Goal: Navigation & Orientation: Find specific page/section

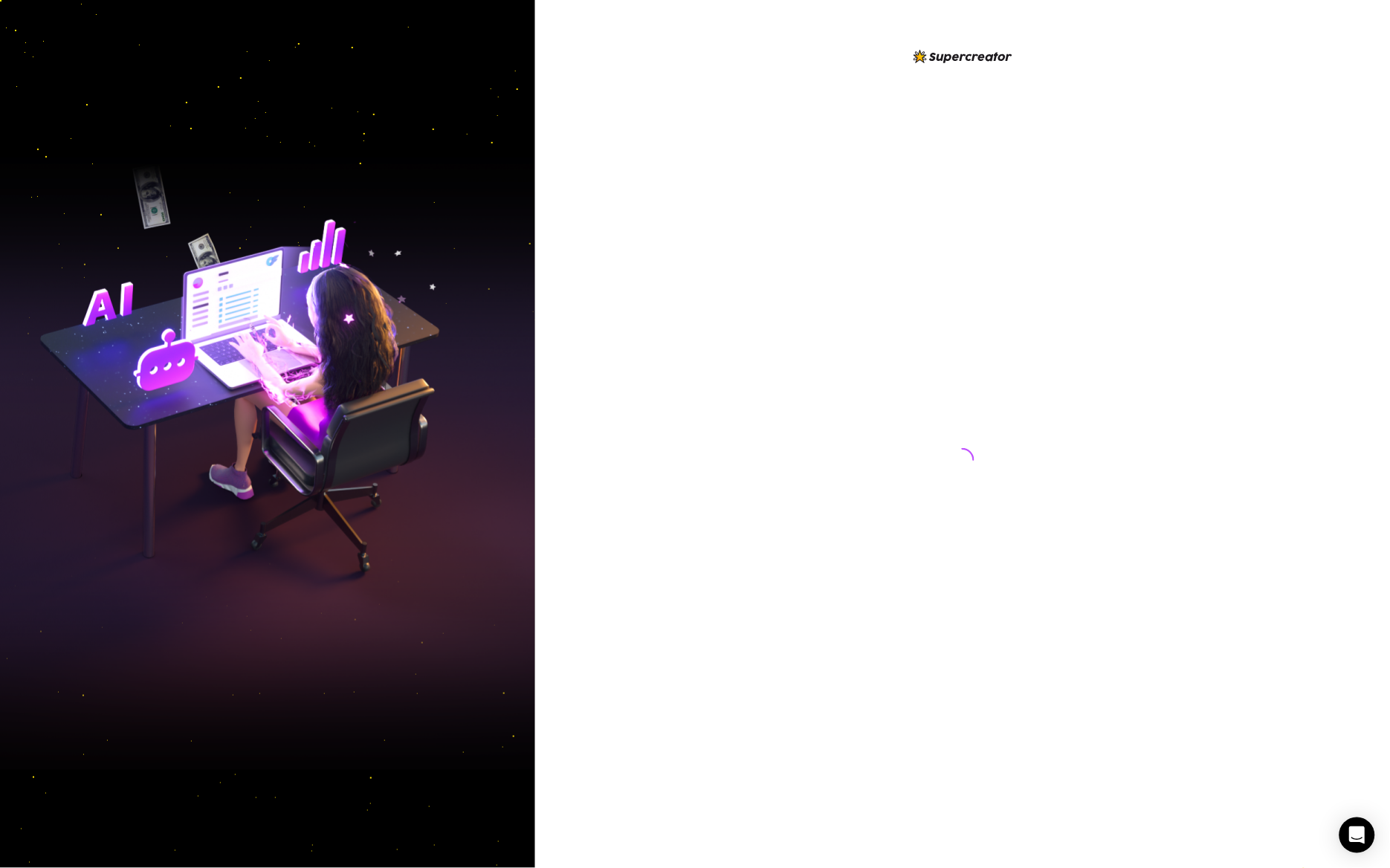
click at [1106, 545] on div at bounding box center [962, 445] width 331 height 797
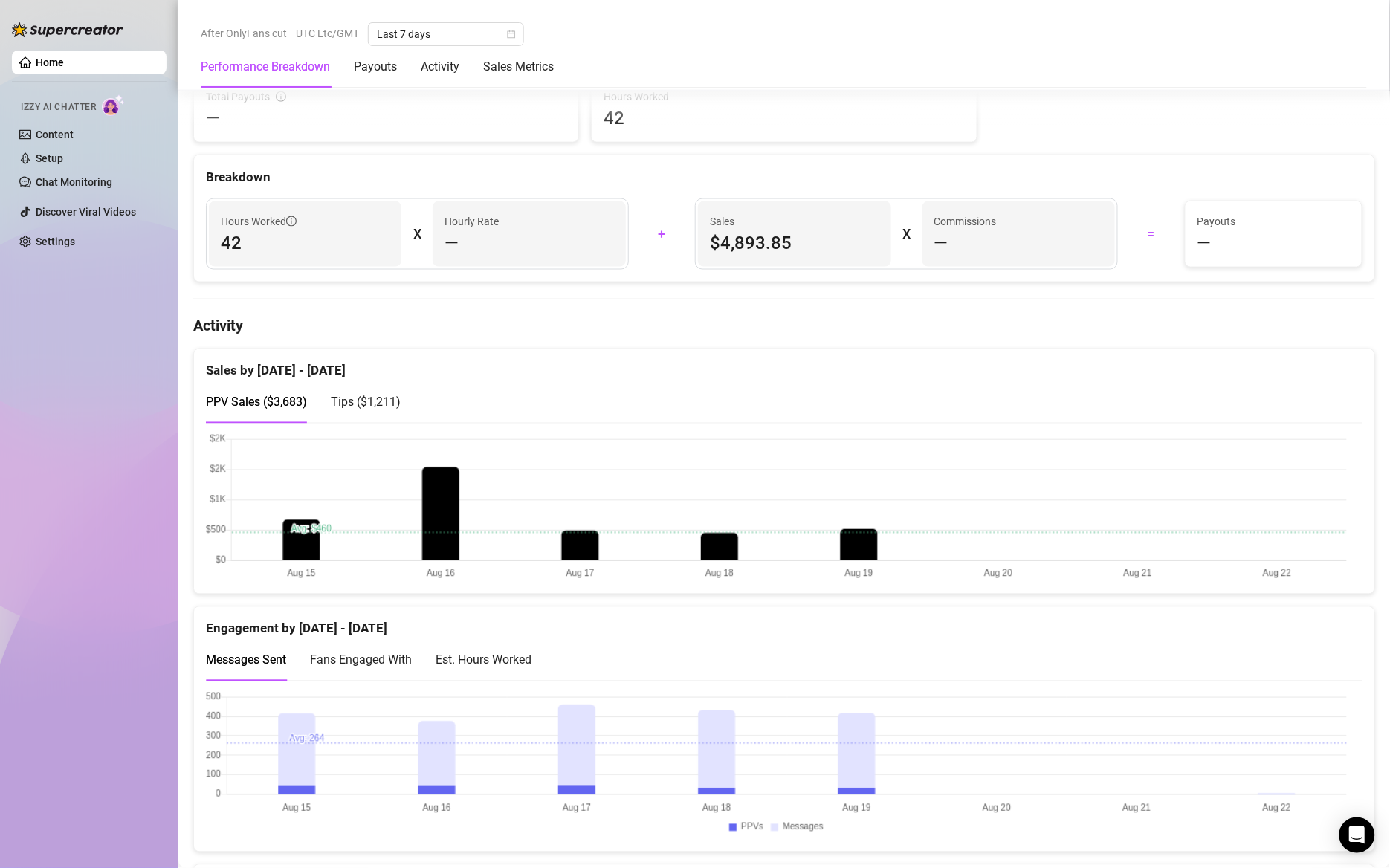
scroll to position [714, 0]
